Goal: Transaction & Acquisition: Purchase product/service

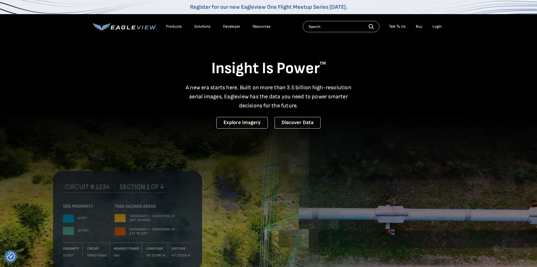
click at [436, 26] on div "Login" at bounding box center [437, 26] width 9 height 5
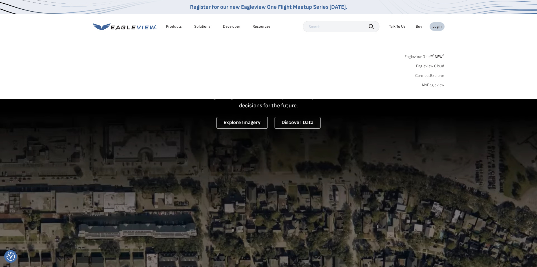
click at [430, 85] on link "MyEagleview" at bounding box center [433, 84] width 23 height 5
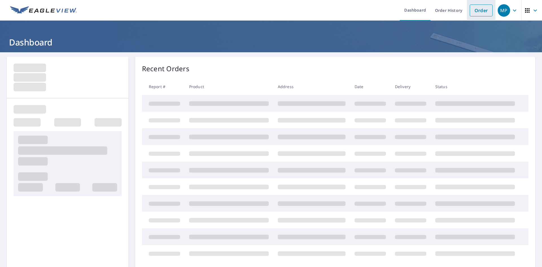
click at [475, 11] on link "Order" at bounding box center [480, 11] width 23 height 12
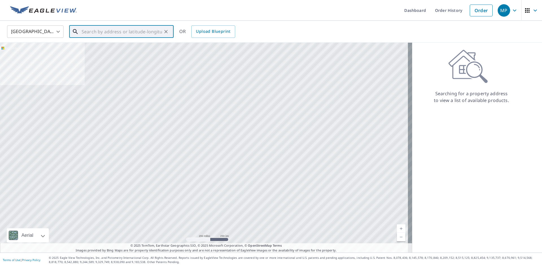
click at [98, 30] on input "text" at bounding box center [122, 32] width 80 height 16
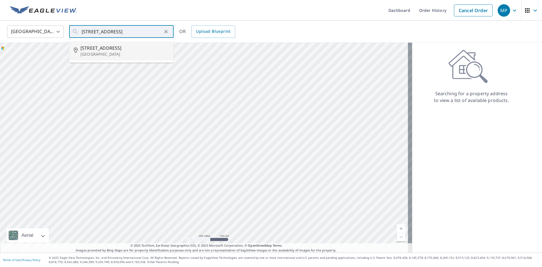
type input "[STREET_ADDRESS]"
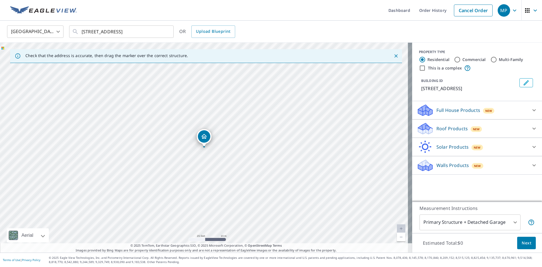
click at [494, 130] on div "Roof Products New" at bounding box center [471, 128] width 111 height 13
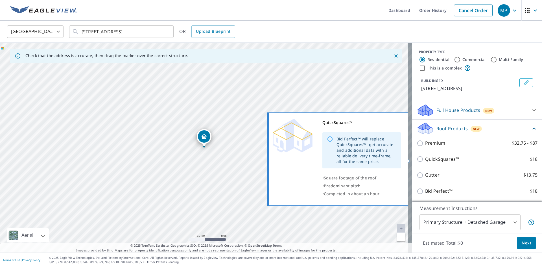
click at [416, 157] on input "QuickSquares™ $18" at bounding box center [420, 158] width 8 height 7
checkbox input "true"
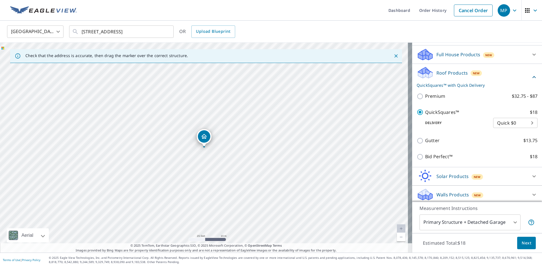
scroll to position [58, 0]
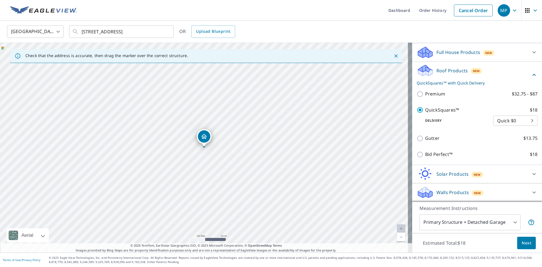
click at [521, 122] on body "MP MP Dashboard Order History Cancel Order MP United States US ​ 5416 Sw 131st …" at bounding box center [271, 133] width 542 height 267
click at [521, 122] on li "Quick $0" at bounding box center [506, 120] width 44 height 10
click at [493, 222] on body "MP MP Dashboard Order History Cancel Order MP United States US ​ 5416 Sw 131st …" at bounding box center [271, 133] width 542 height 267
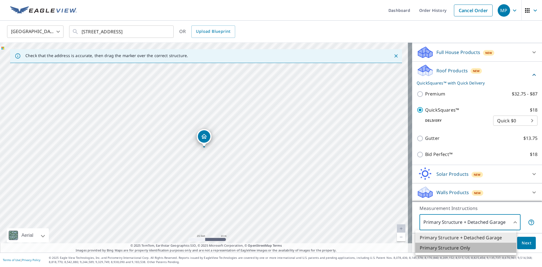
click at [477, 247] on li "Primary Structure Only" at bounding box center [465, 247] width 101 height 10
type input "2"
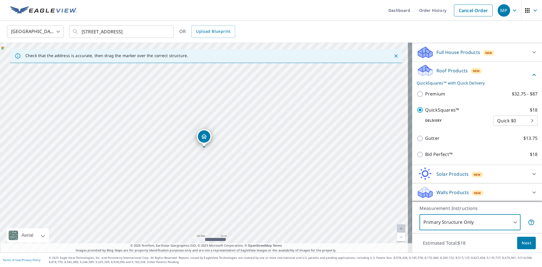
click at [522, 241] on span "Next" at bounding box center [526, 242] width 10 height 7
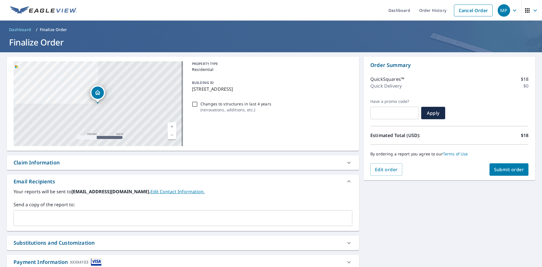
click at [65, 224] on div "​" at bounding box center [183, 218] width 339 height 16
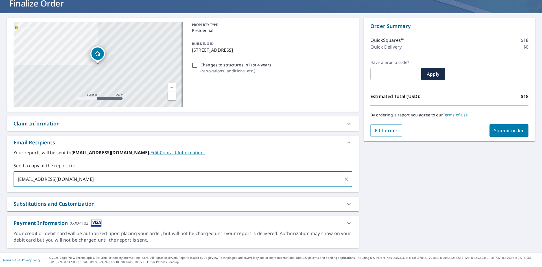
type input "mporterfield@biscayneroofing.com"
click at [520, 131] on button "Submit order" at bounding box center [508, 130] width 39 height 12
